Goal: Task Accomplishment & Management: Use online tool/utility

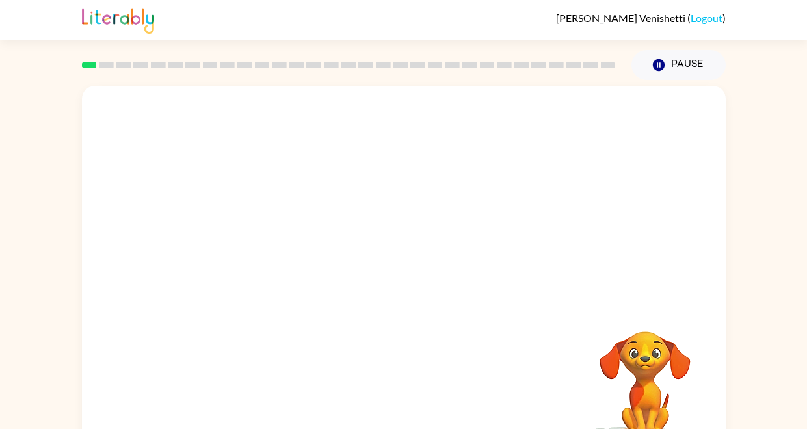
scroll to position [29, 0]
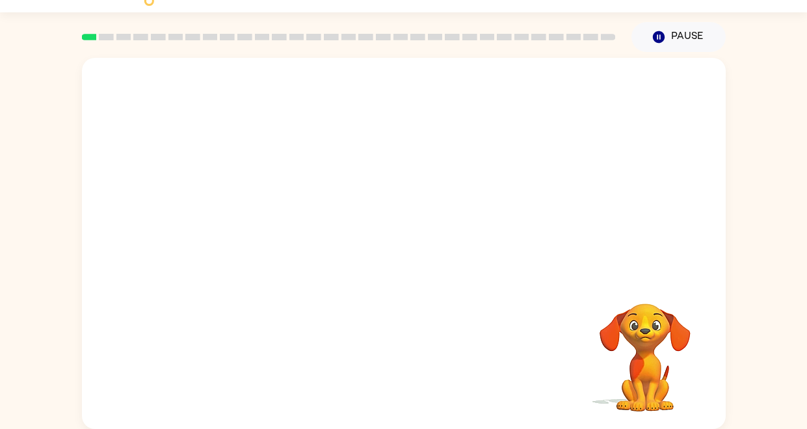
click at [672, 332] on video "Your browser must support playing .mp4 files to use Literably. Please try using…" at bounding box center [645, 348] width 130 height 130
click at [477, 186] on video "Your browser must support playing .mp4 files to use Literably. Please try using…" at bounding box center [404, 167] width 644 height 218
click at [487, 171] on video "Your browser must support playing .mp4 files to use Literably. Please try using…" at bounding box center [404, 167] width 644 height 218
click at [447, 242] on div at bounding box center [404, 243] width 644 height 371
click at [386, 245] on div at bounding box center [403, 249] width 83 height 47
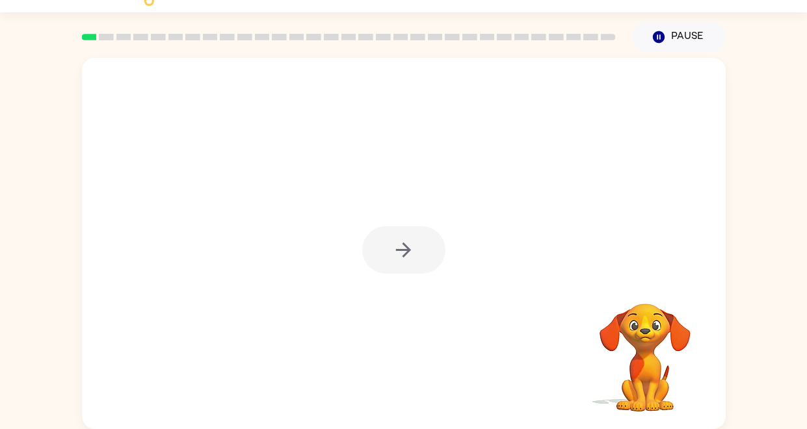
click at [386, 245] on div at bounding box center [403, 249] width 83 height 47
click at [386, 245] on button "button" at bounding box center [403, 249] width 83 height 47
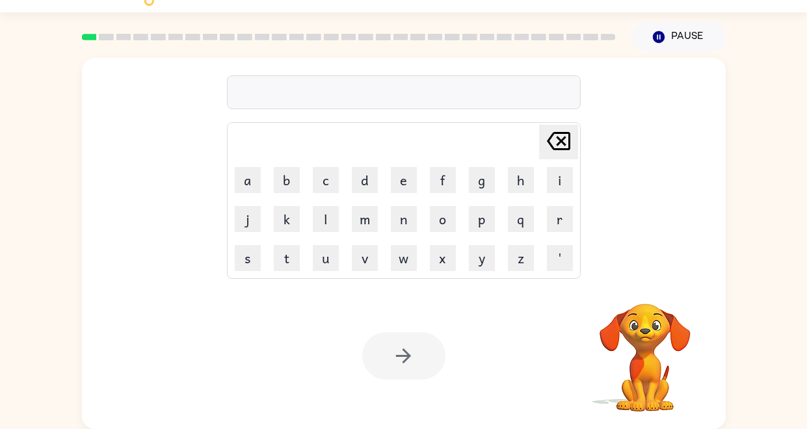
click at [651, 376] on video "Your browser must support playing .mp4 files to use Literably. Please try using…" at bounding box center [645, 348] width 130 height 130
click at [632, 364] on video "Your browser must support playing .mp4 files to use Literably. Please try using…" at bounding box center [645, 348] width 130 height 130
click at [689, 313] on video "Your browser must support playing .mp4 files to use Literably. Please try using…" at bounding box center [645, 348] width 130 height 130
click at [448, 86] on div at bounding box center [404, 92] width 354 height 34
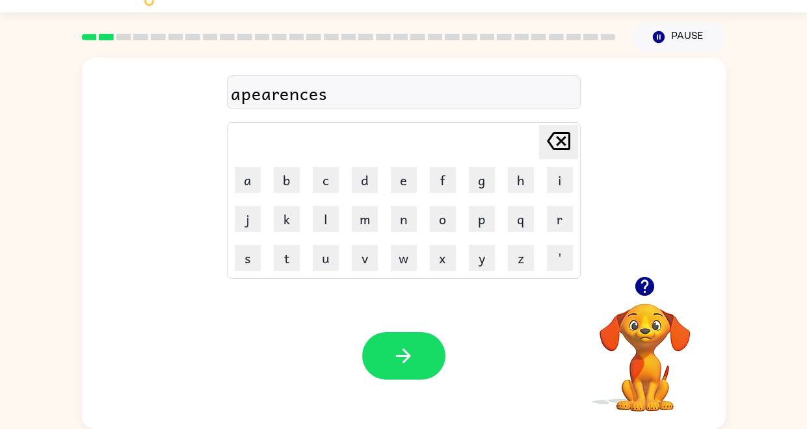
click at [291, 95] on div "apearences" at bounding box center [404, 92] width 346 height 27
click at [312, 93] on div "apeare" at bounding box center [404, 92] width 346 height 27
click at [252, 97] on div "apear" at bounding box center [404, 92] width 346 height 27
click at [251, 99] on div "apear" at bounding box center [404, 92] width 346 height 27
click at [256, 93] on div "apear" at bounding box center [404, 92] width 346 height 27
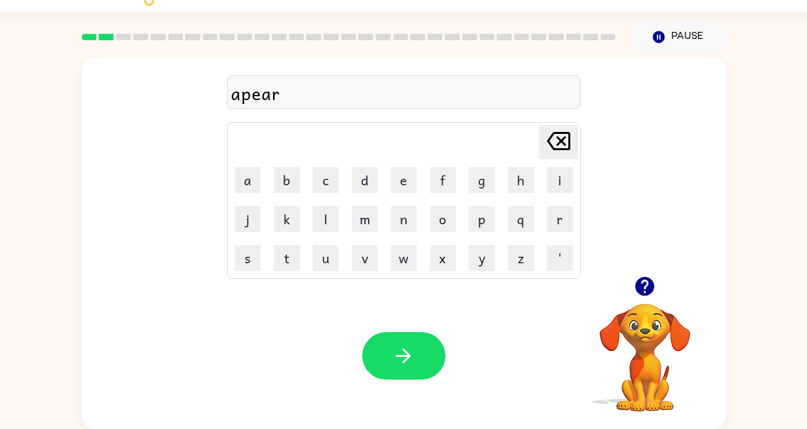
click at [283, 93] on div "apear" at bounding box center [404, 92] width 346 height 27
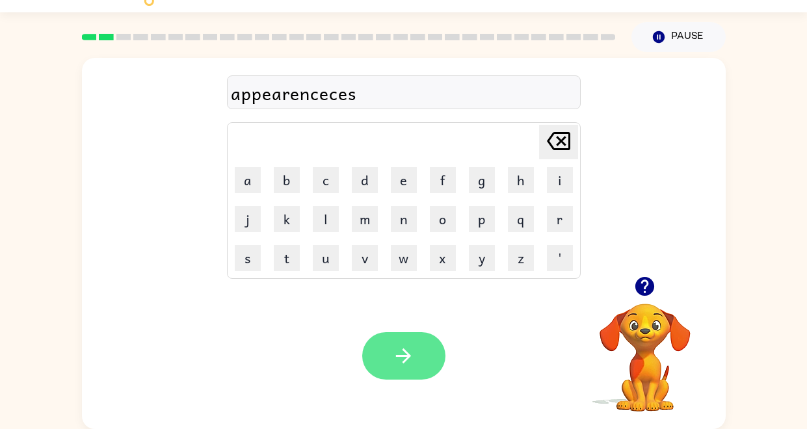
click at [415, 349] on button "button" at bounding box center [403, 355] width 83 height 47
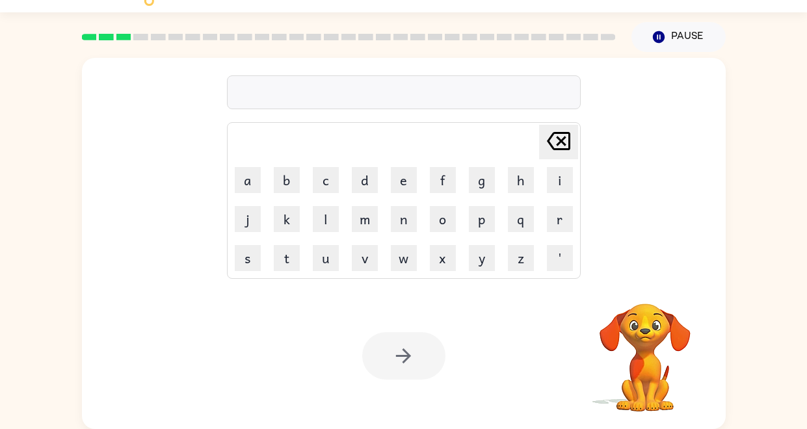
click at [343, 90] on div at bounding box center [404, 92] width 354 height 34
click at [361, 96] on div at bounding box center [404, 92] width 354 height 34
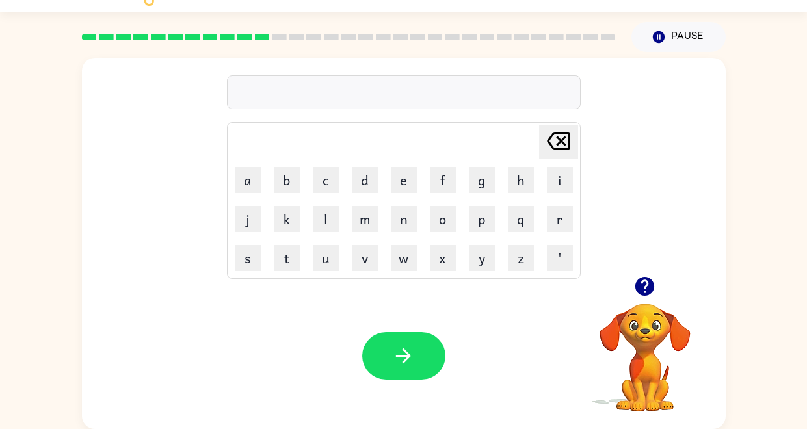
click at [192, 67] on div "[PERSON_NAME] last character input a b c d e f g h i j k l m n o p q r s t u v …" at bounding box center [404, 167] width 644 height 218
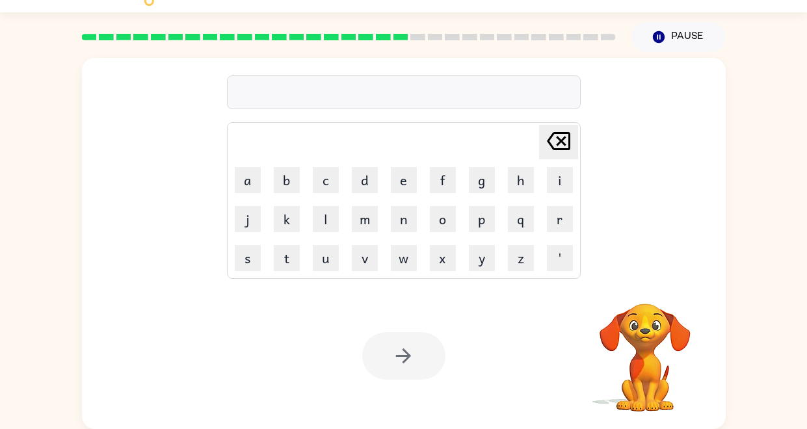
click at [298, 99] on div at bounding box center [404, 92] width 354 height 34
click at [280, 80] on div at bounding box center [404, 92] width 354 height 34
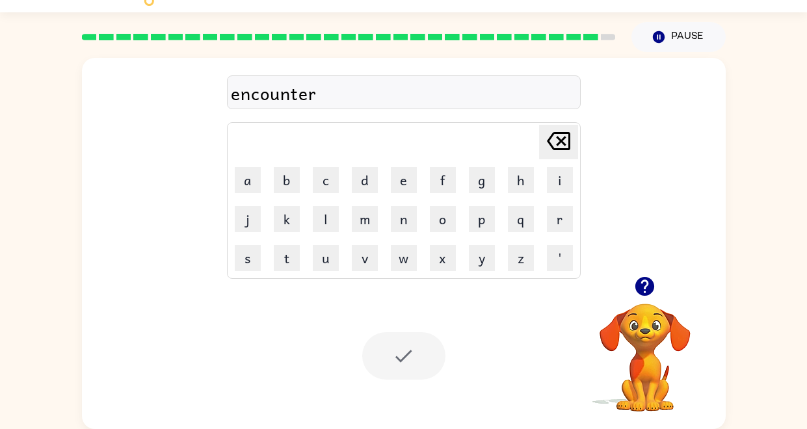
scroll to position [5, 0]
